Goal: Task Accomplishment & Management: Use online tool/utility

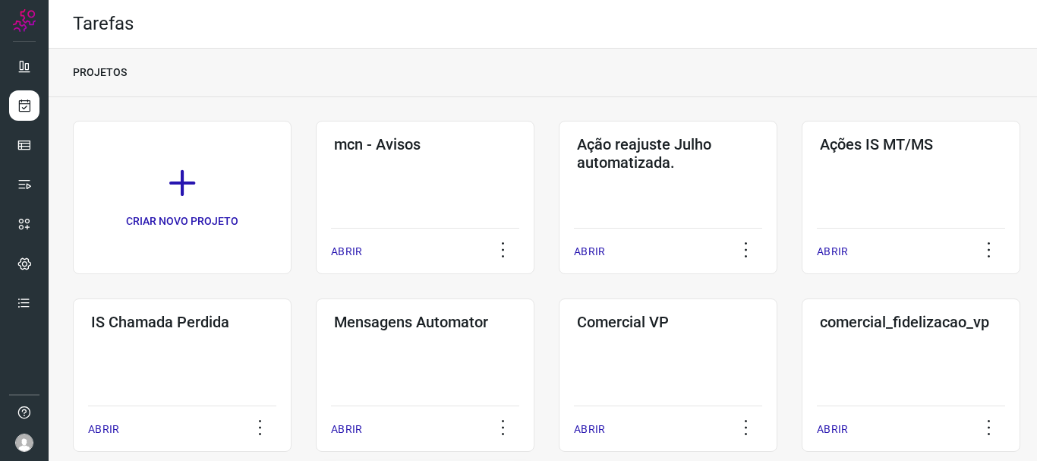
scroll to position [456, 0]
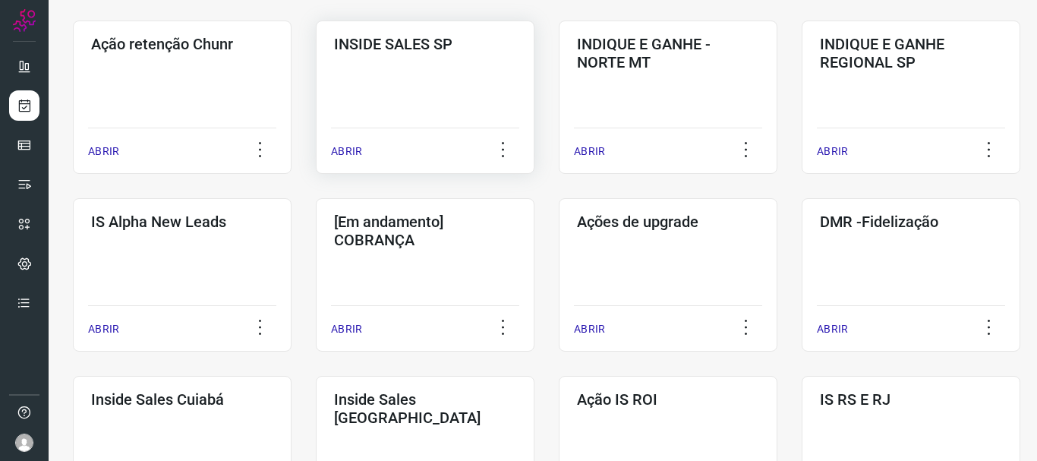
click at [348, 151] on p "ABRIR" at bounding box center [346, 152] width 31 height 16
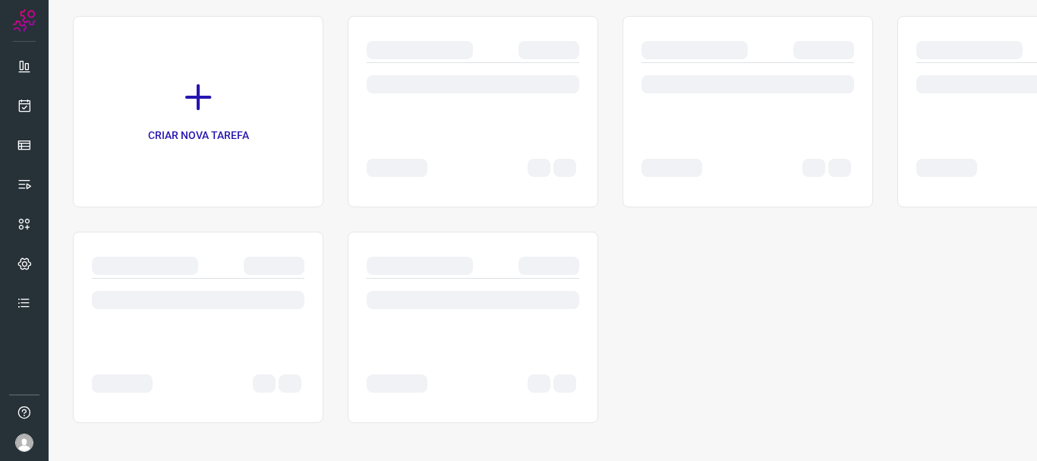
scroll to position [105, 0]
